Goal: Task Accomplishment & Management: Use online tool/utility

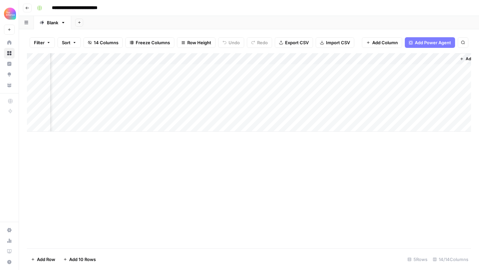
scroll to position [0, 657]
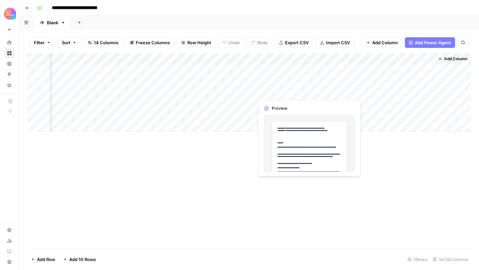
click at [280, 87] on div "Add Column" at bounding box center [249, 92] width 444 height 78
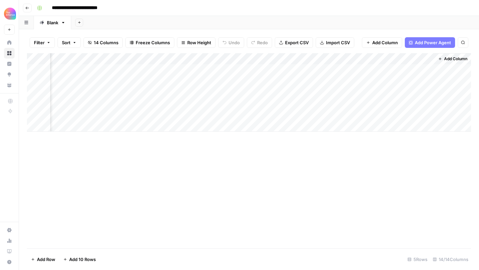
click at [305, 137] on div "Add Column" at bounding box center [249, 150] width 444 height 195
click at [297, 93] on div "Add Column" at bounding box center [249, 92] width 444 height 78
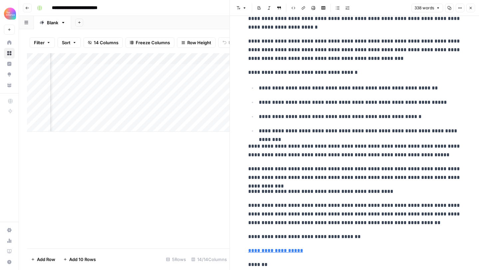
scroll to position [246, 0]
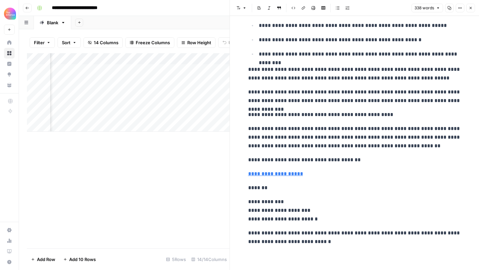
click at [170, 190] on div "Add Column" at bounding box center [128, 150] width 202 height 195
click at [175, 155] on div "Add Column" at bounding box center [128, 150] width 202 height 195
click at [469, 9] on icon "button" at bounding box center [470, 8] width 4 height 4
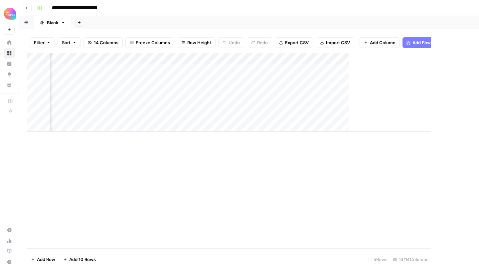
scroll to position [0, 649]
click at [297, 84] on div "Add Column" at bounding box center [249, 92] width 444 height 78
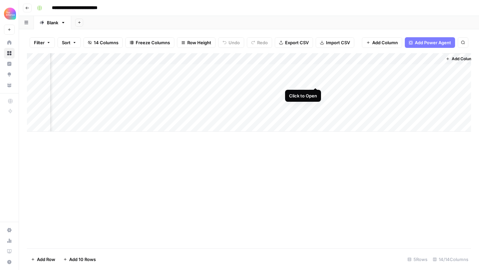
click at [316, 79] on div "Add Column" at bounding box center [249, 92] width 444 height 78
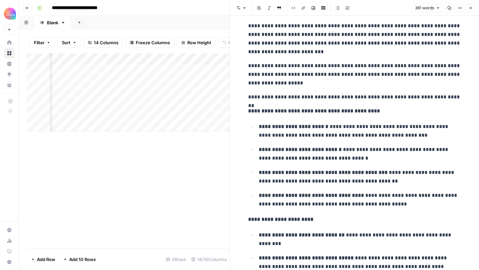
scroll to position [106, 0]
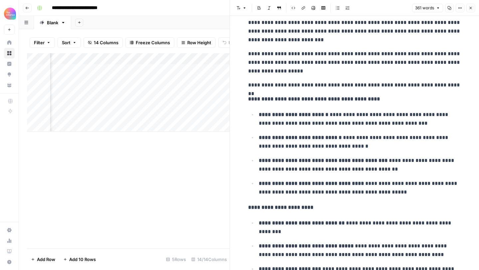
click at [169, 191] on div "Add Column" at bounding box center [128, 150] width 202 height 195
click at [471, 7] on icon "button" at bounding box center [470, 8] width 4 height 4
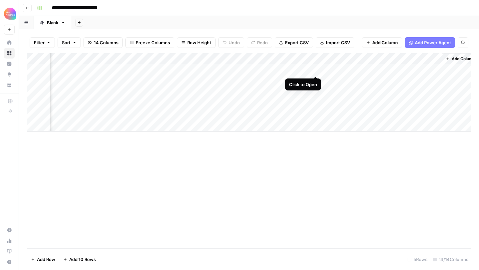
click at [315, 69] on div "Add Column" at bounding box center [249, 92] width 444 height 78
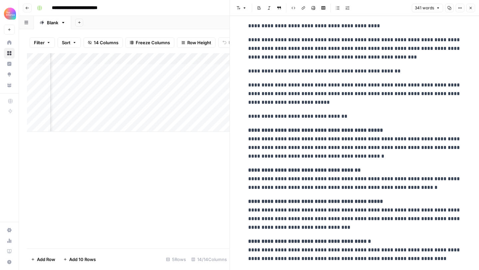
scroll to position [91, 0]
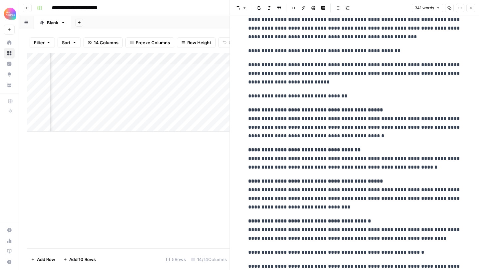
click at [174, 169] on div "Add Column" at bounding box center [128, 150] width 202 height 195
click at [467, 8] on button "Close" at bounding box center [470, 8] width 9 height 9
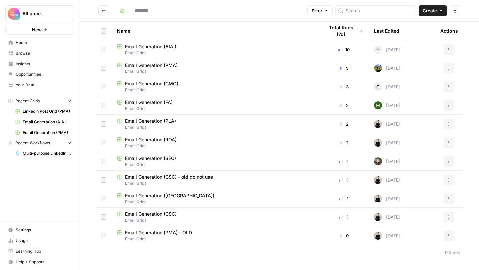
type input "**********"
